Goal: Task Accomplishment & Management: Use online tool/utility

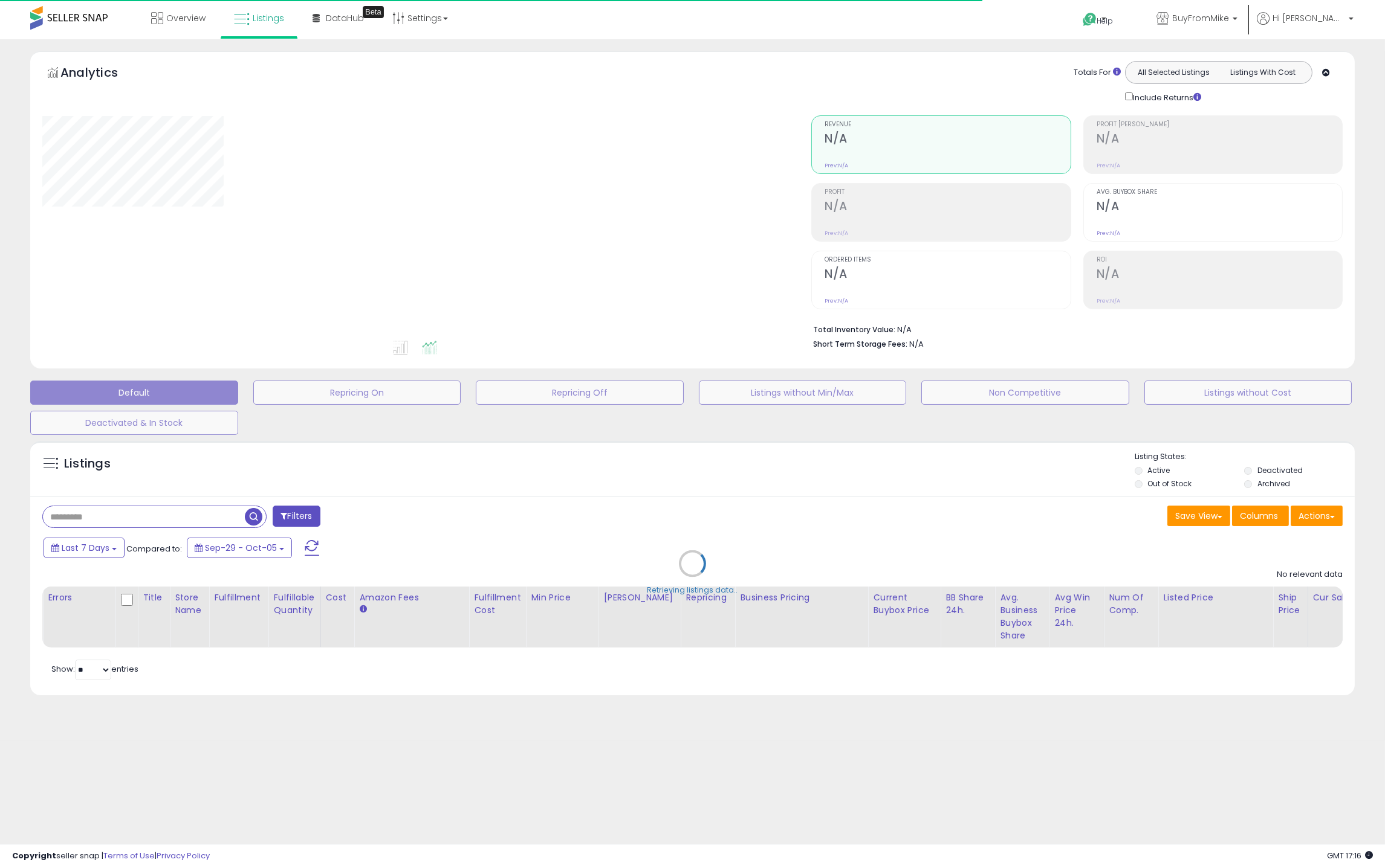
type input "**********"
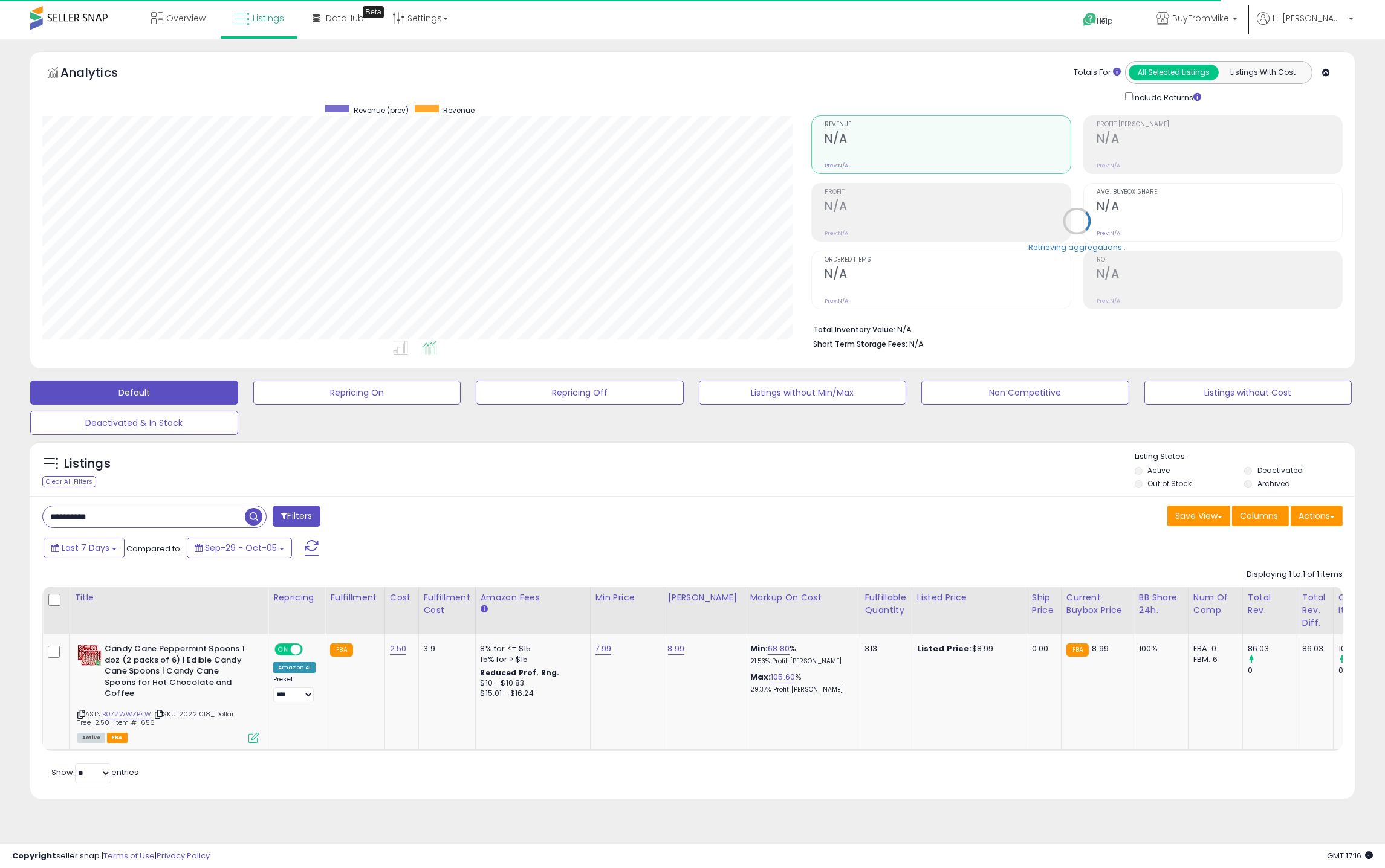
scroll to position [248, 769]
click at [1134, 480] on li "Out of Stock" at bounding box center [1188, 485] width 108 height 14
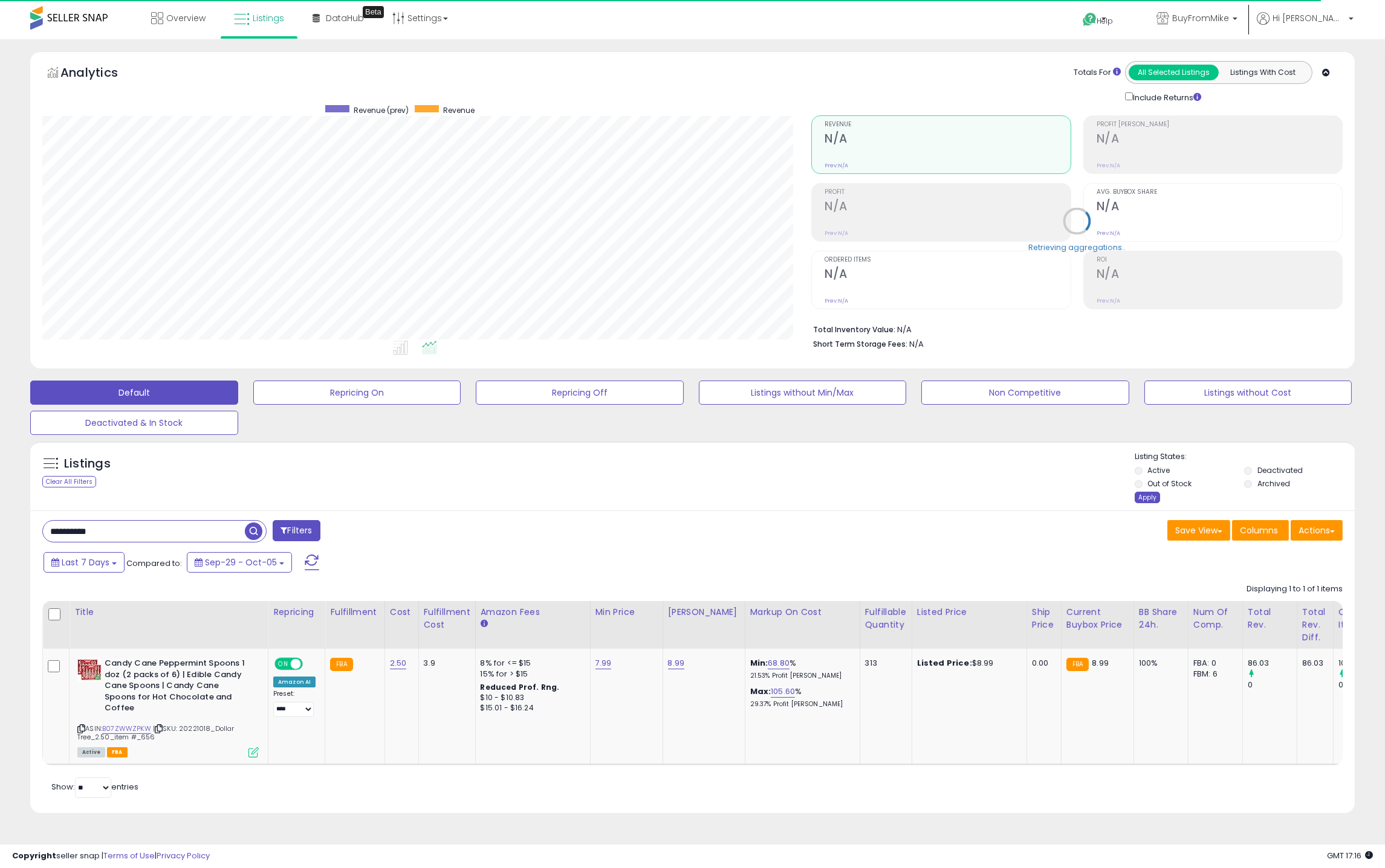
click at [1142, 493] on div "Listing States: Active Deactivated Out of Stock Archived Apply" at bounding box center [1244, 479] width 220 height 55
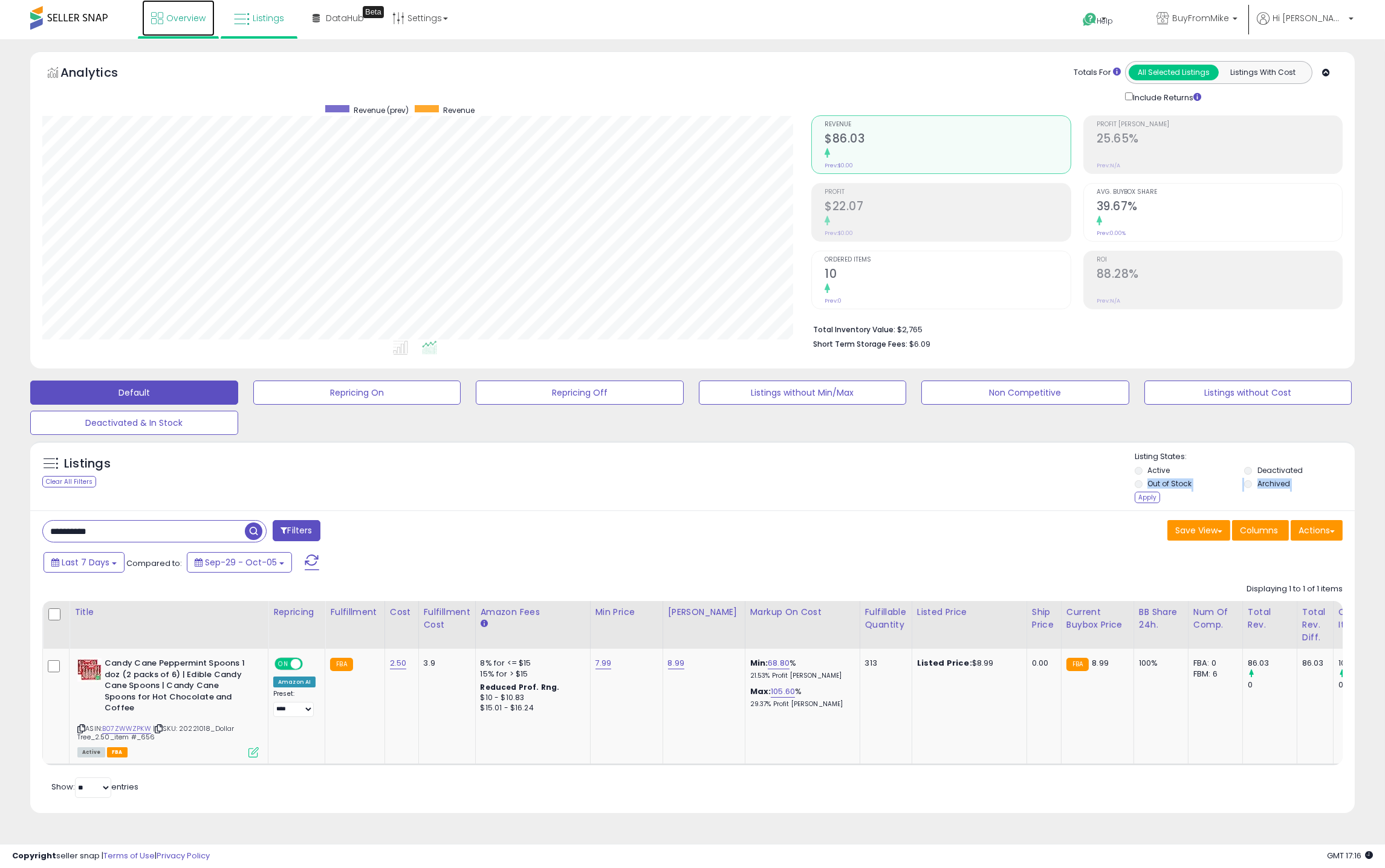
click at [196, 29] on link "Overview" at bounding box center [178, 18] width 73 height 36
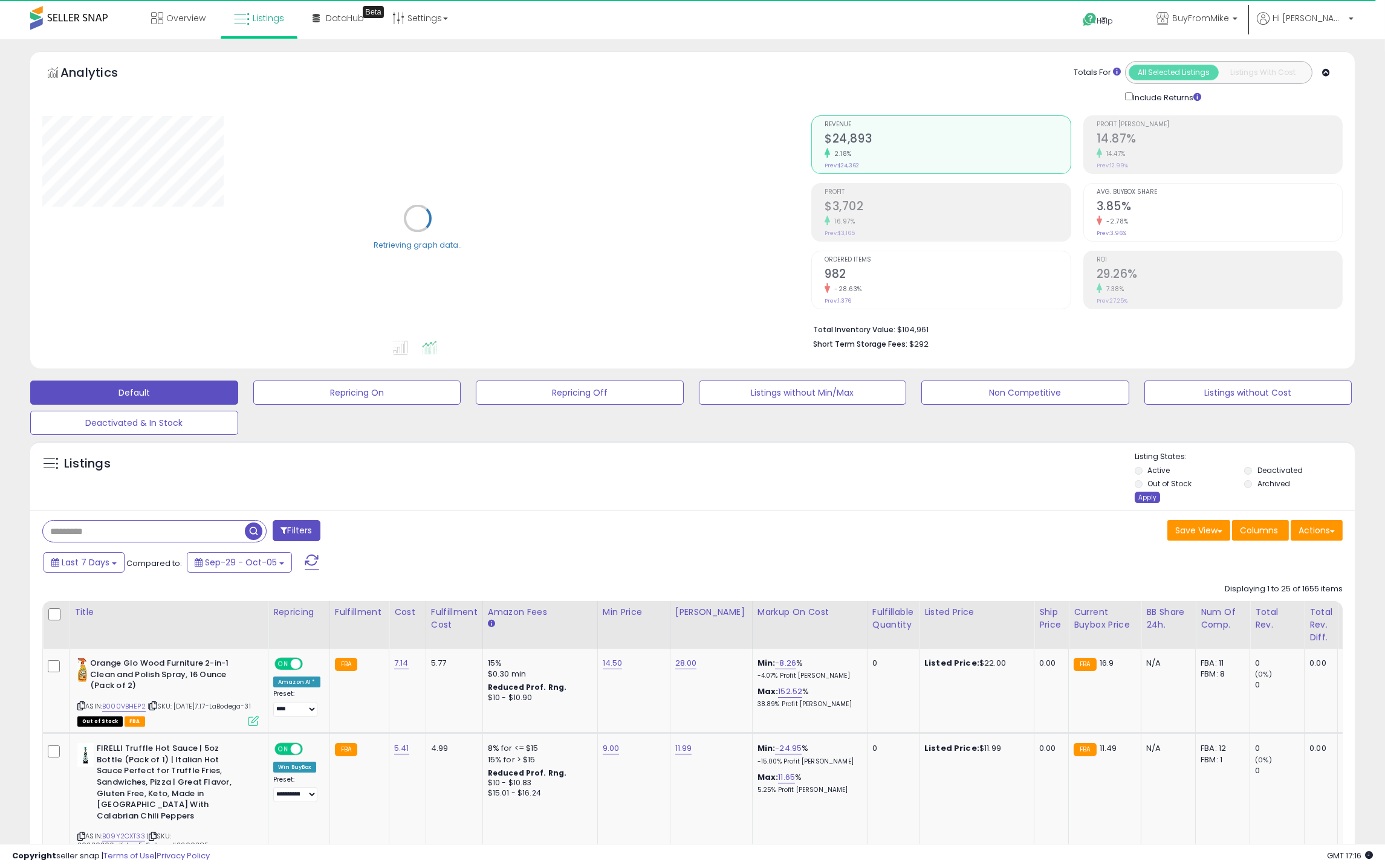
click at [1142, 501] on div "Apply" at bounding box center [1147, 498] width 25 height 11
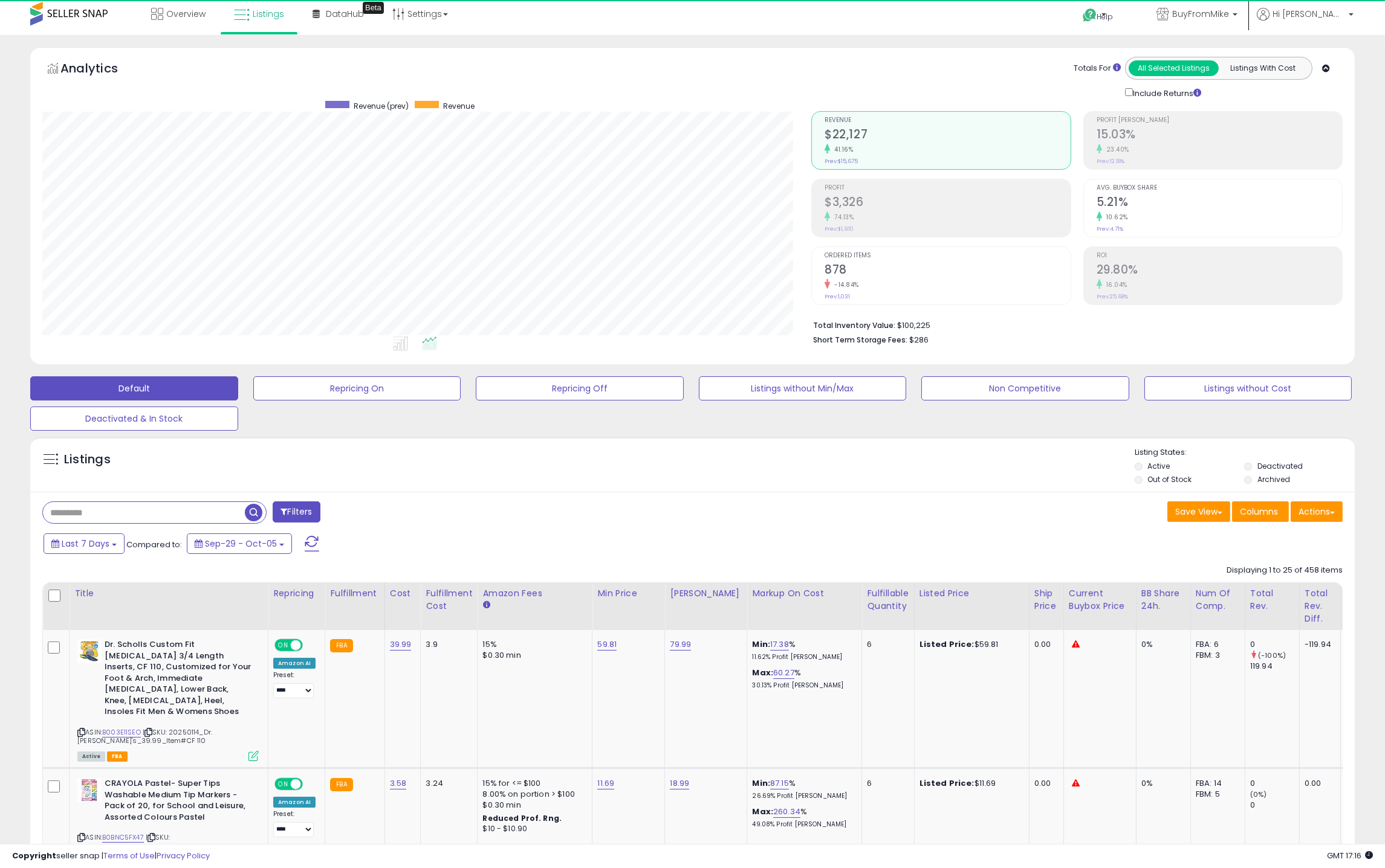
scroll to position [248, 769]
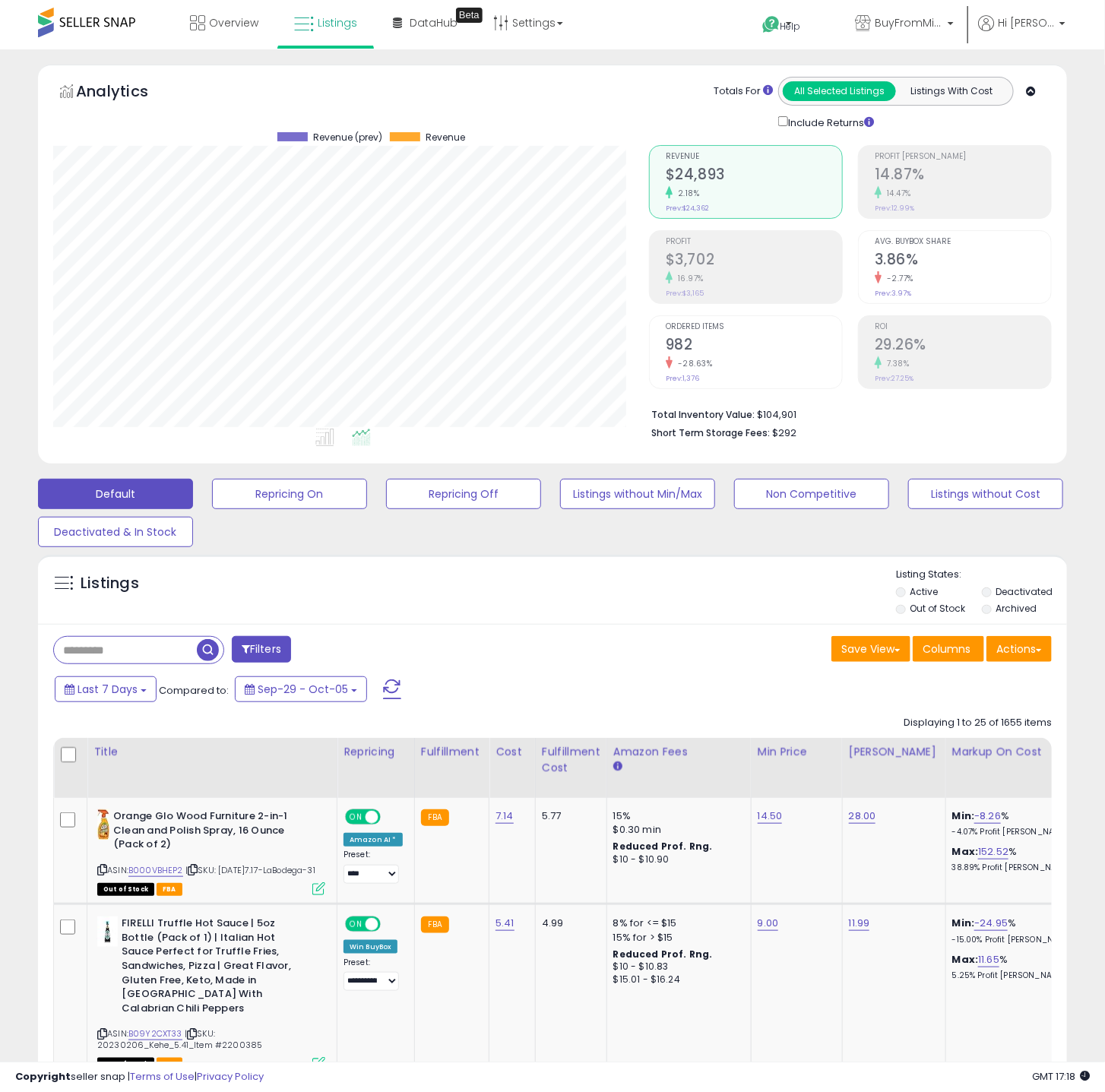
scroll to position [312, 596]
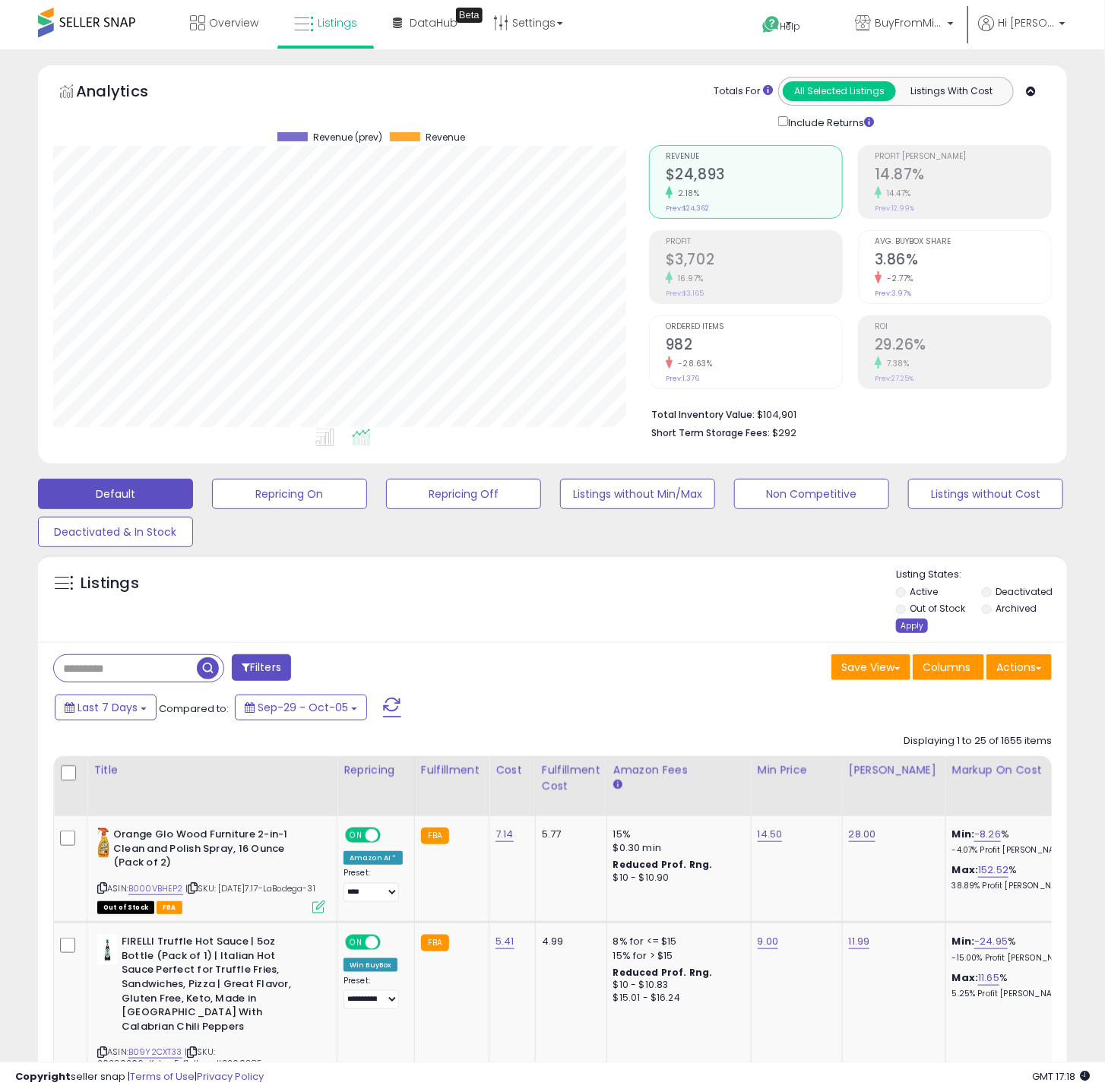
click at [912, 623] on div "Apply" at bounding box center [912, 626] width 32 height 14
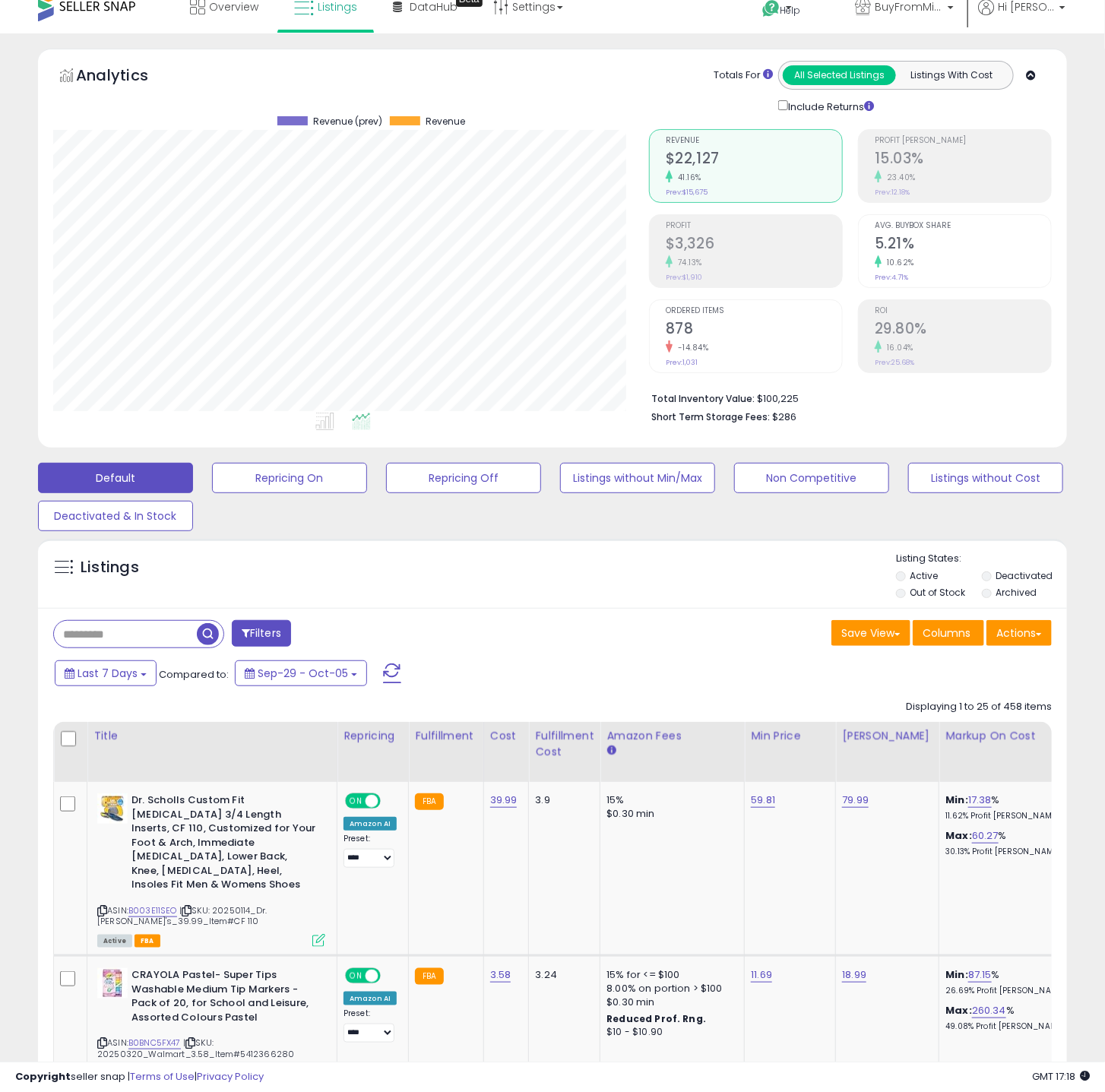
scroll to position [0, 0]
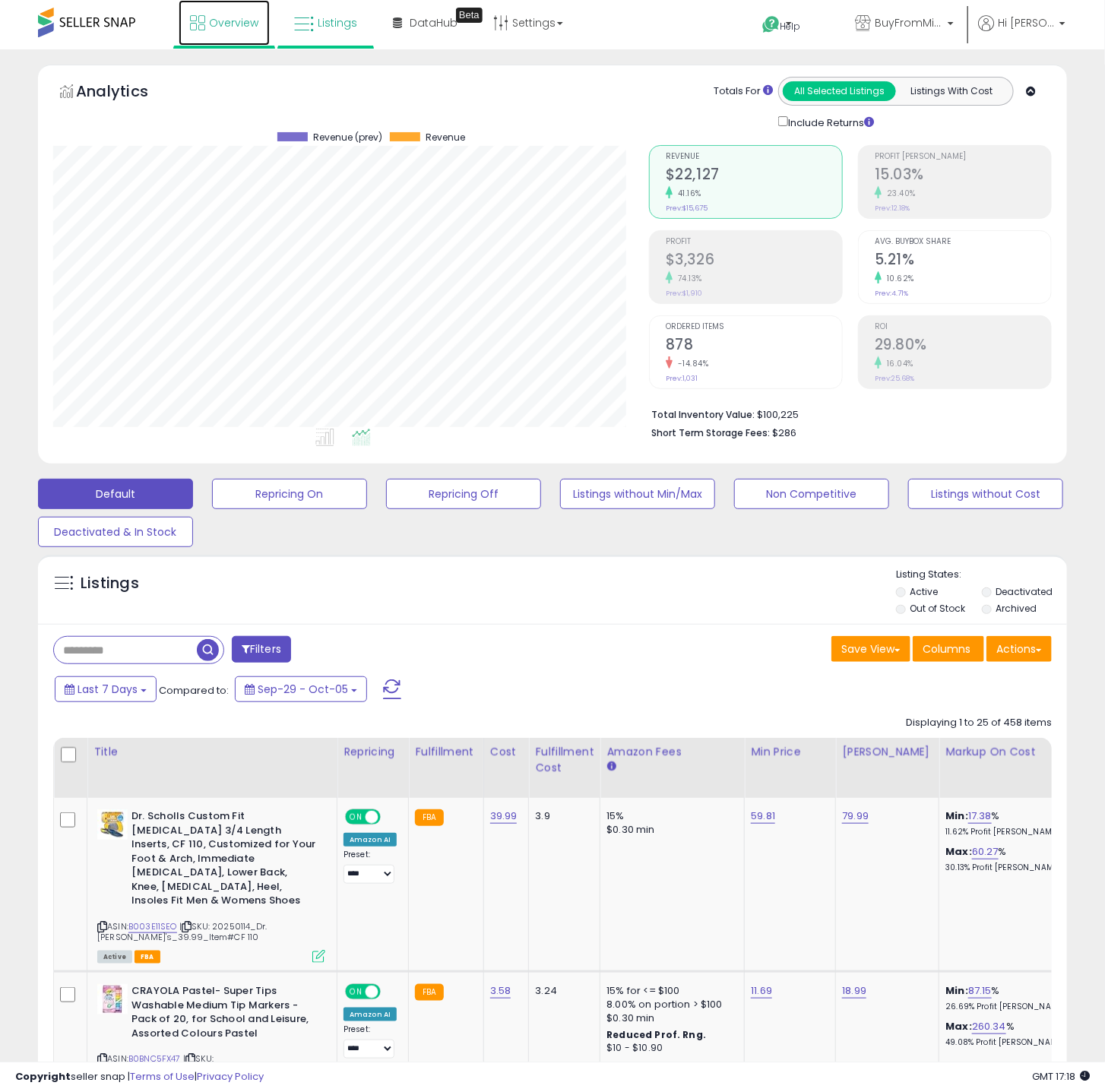
click at [259, 15] on link "Overview" at bounding box center [224, 23] width 91 height 45
